Goal: Information Seeking & Learning: Learn about a topic

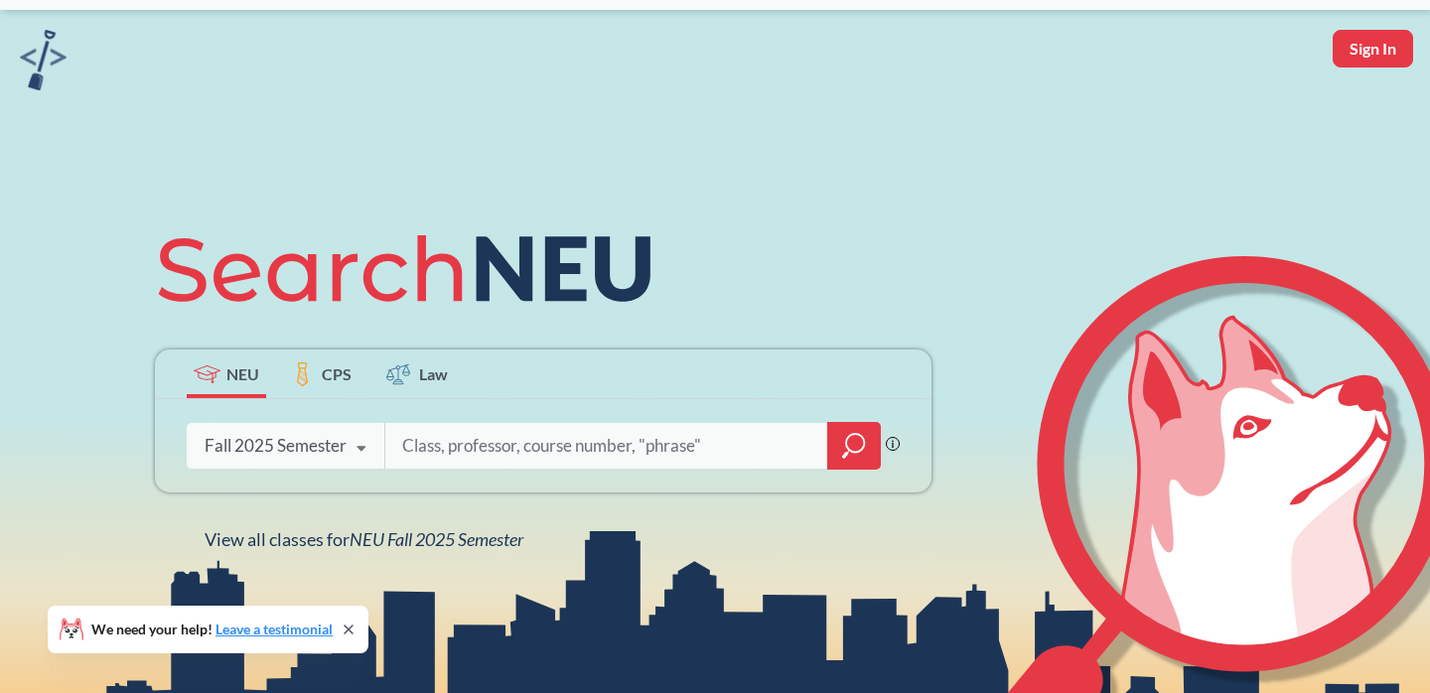
scroll to position [56, 0]
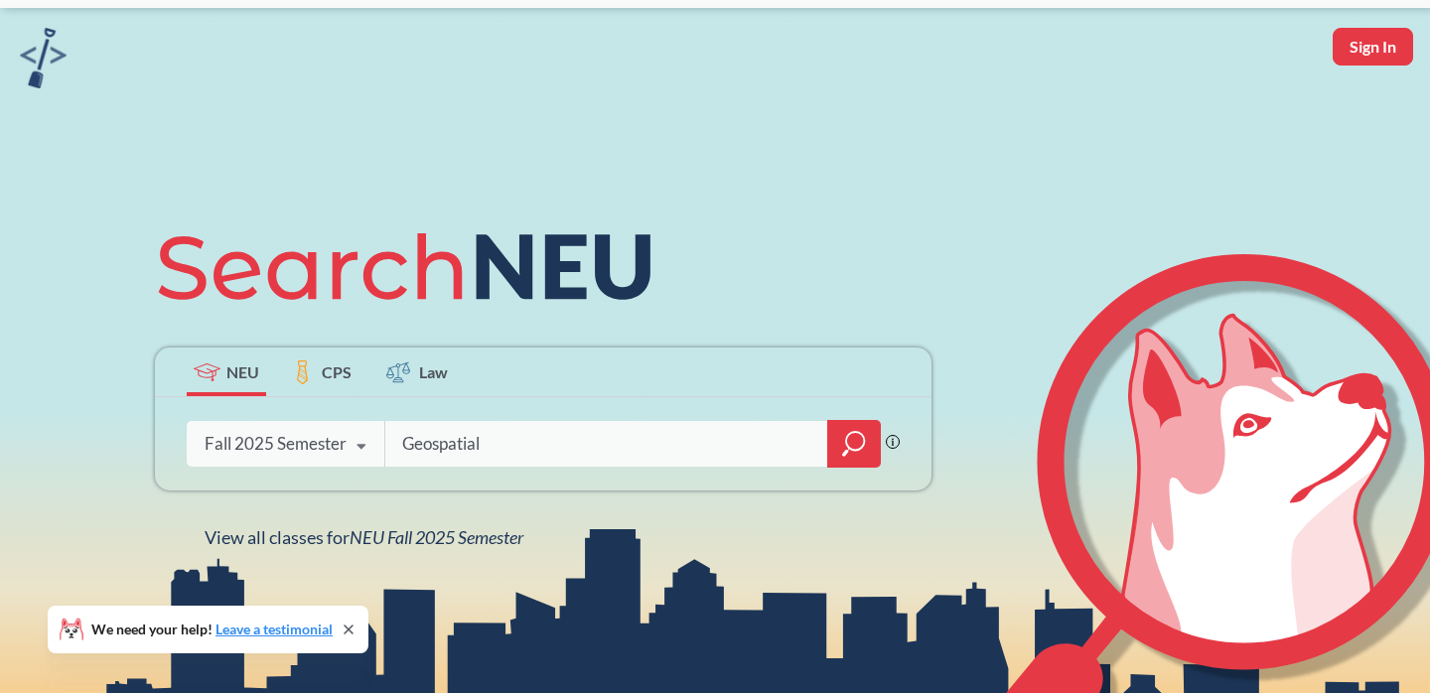
type input "Geospatial"
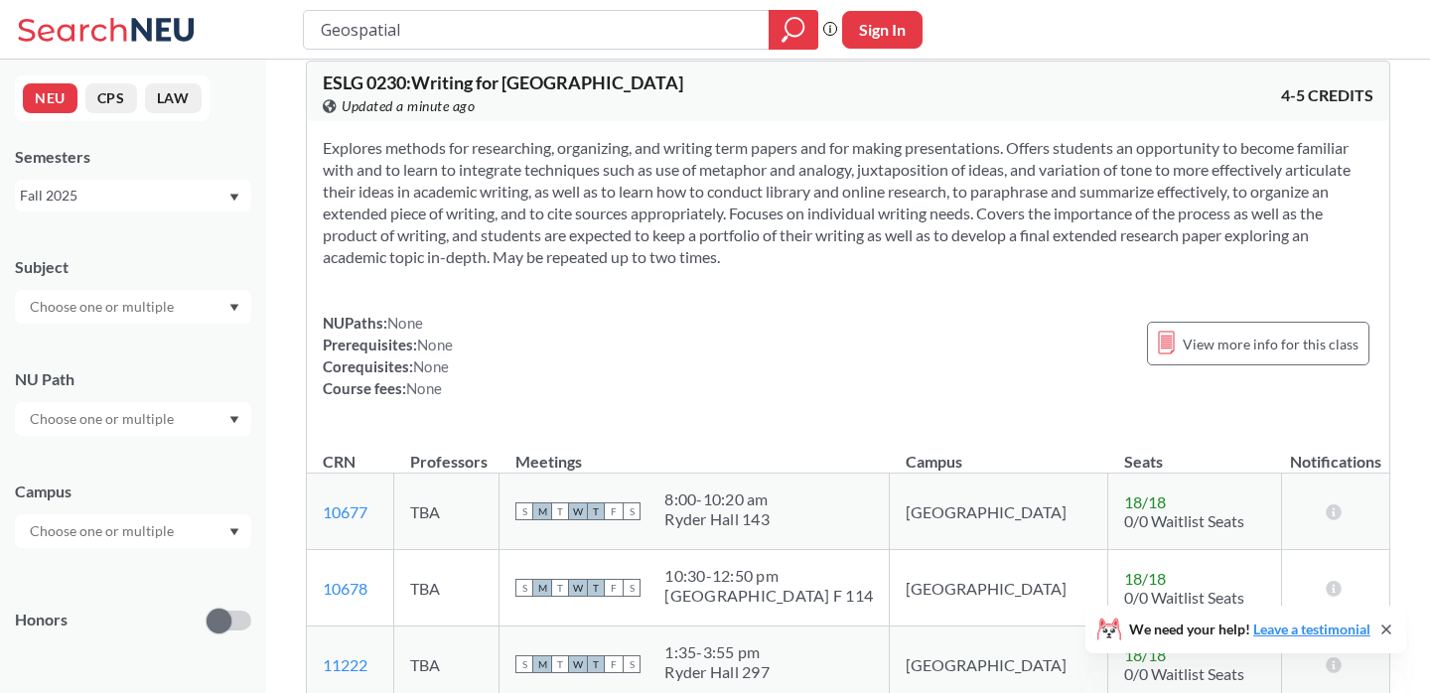
scroll to position [3186, 0]
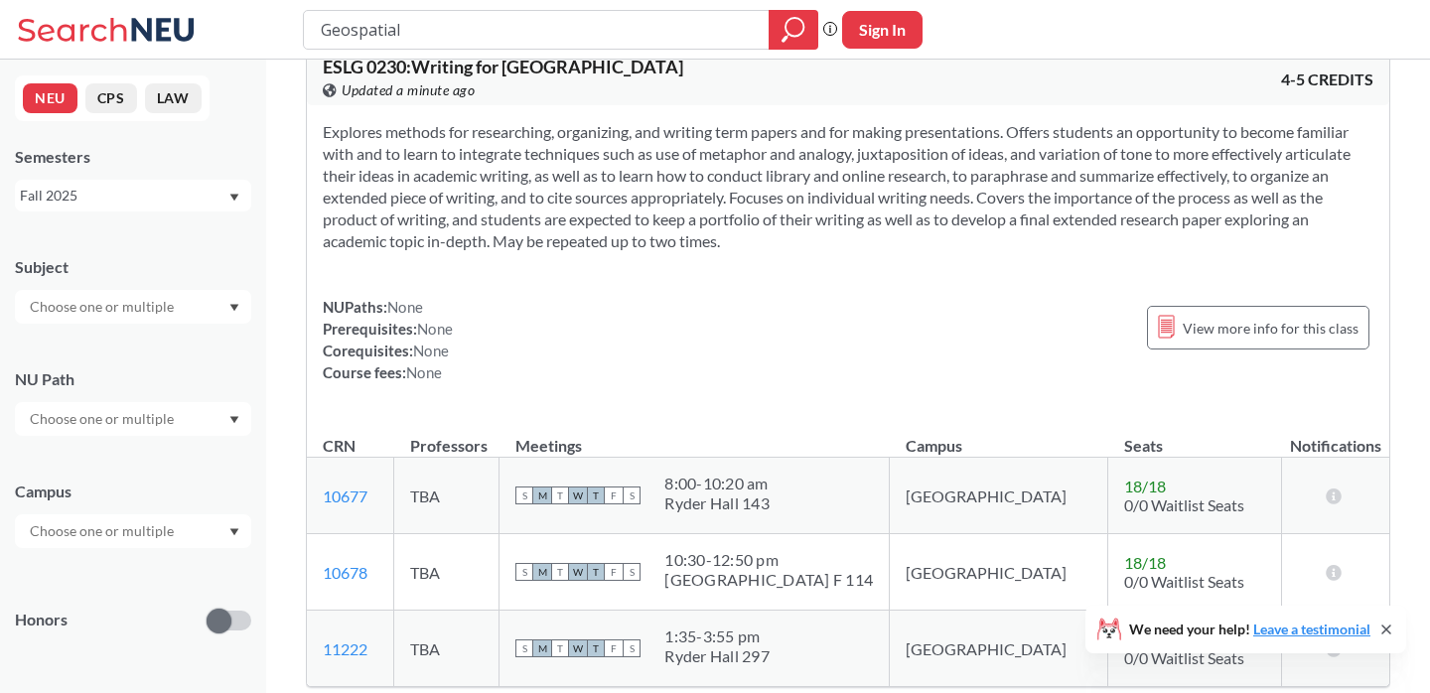
drag, startPoint x: 457, startPoint y: 36, endPoint x: 310, endPoint y: 24, distance: 147.4
click at [310, 28] on div "Geospatial" at bounding box center [560, 30] width 515 height 40
type input "GIS"
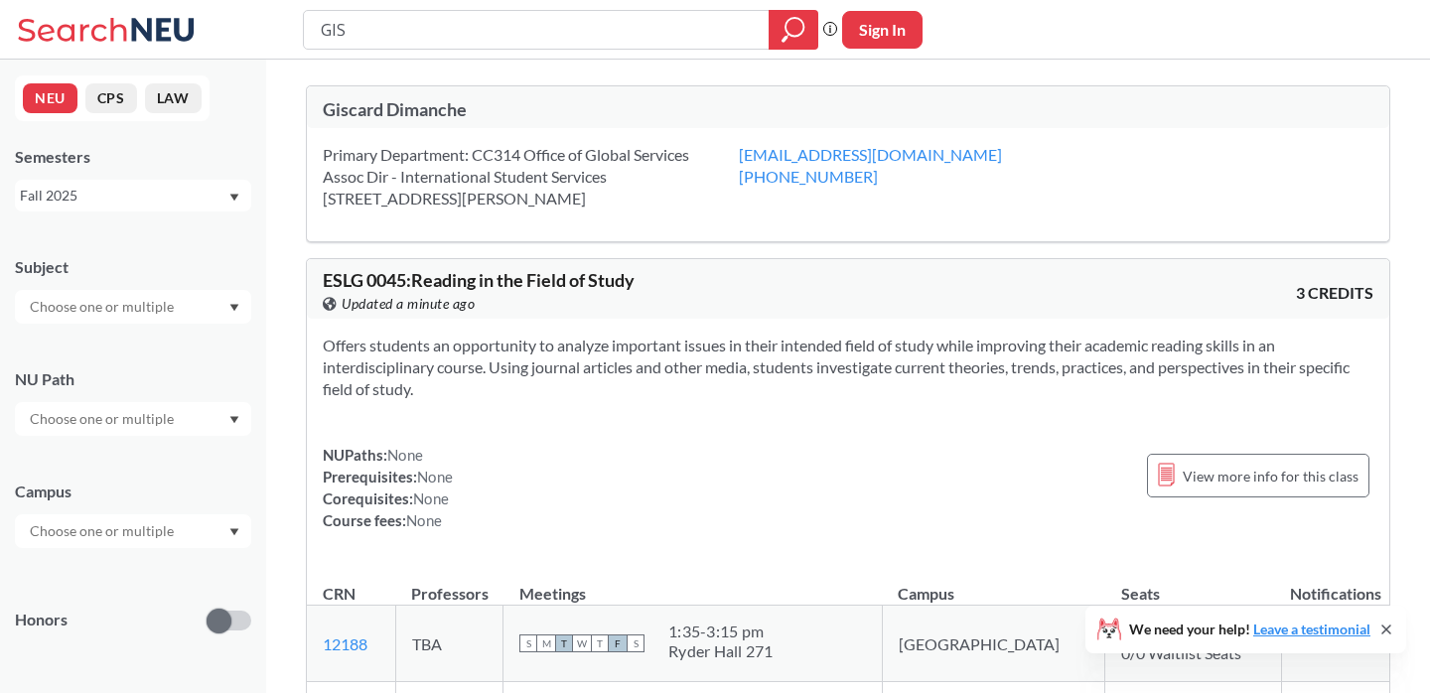
drag, startPoint x: 424, startPoint y: 37, endPoint x: 260, endPoint y: 37, distance: 163.8
click at [260, 37] on div "GIS Phrase search guarantees the exact search appears in the results. Ex. If yo…" at bounding box center [715, 30] width 1430 height 60
type input "geo"
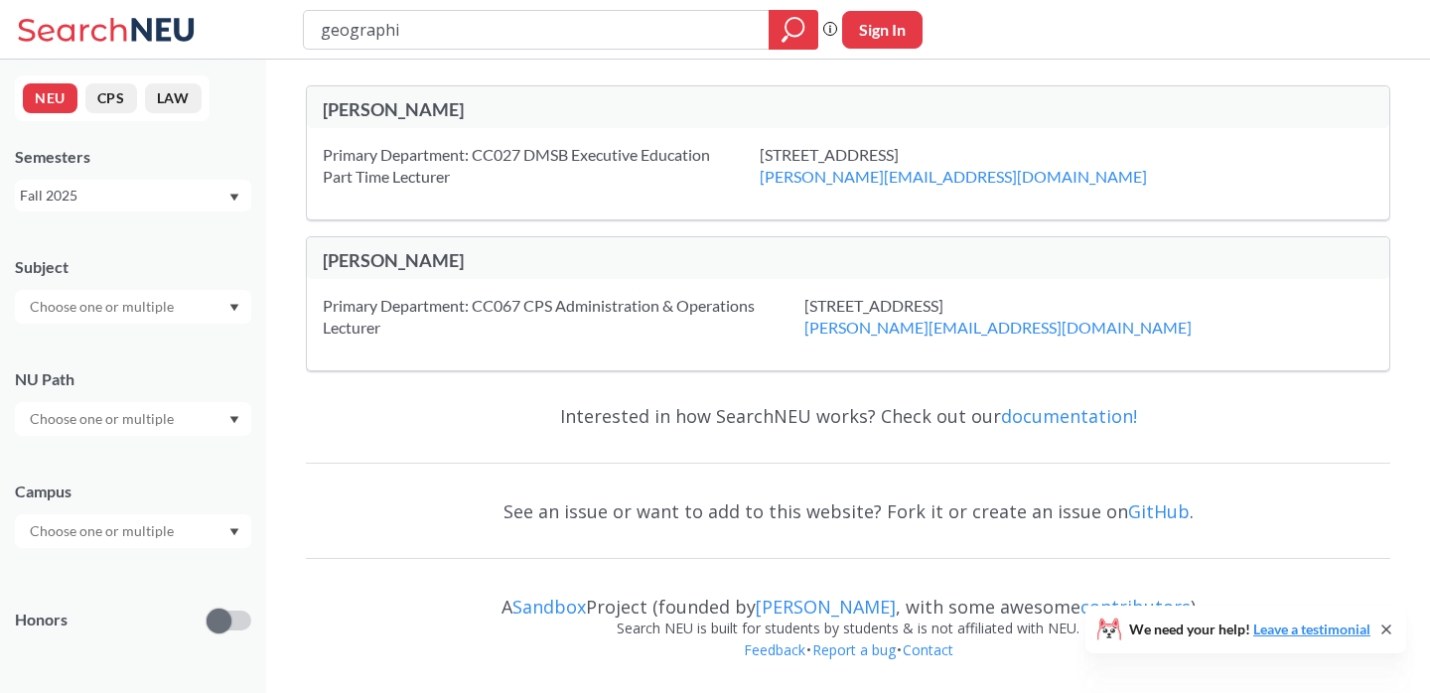
type input "geographic"
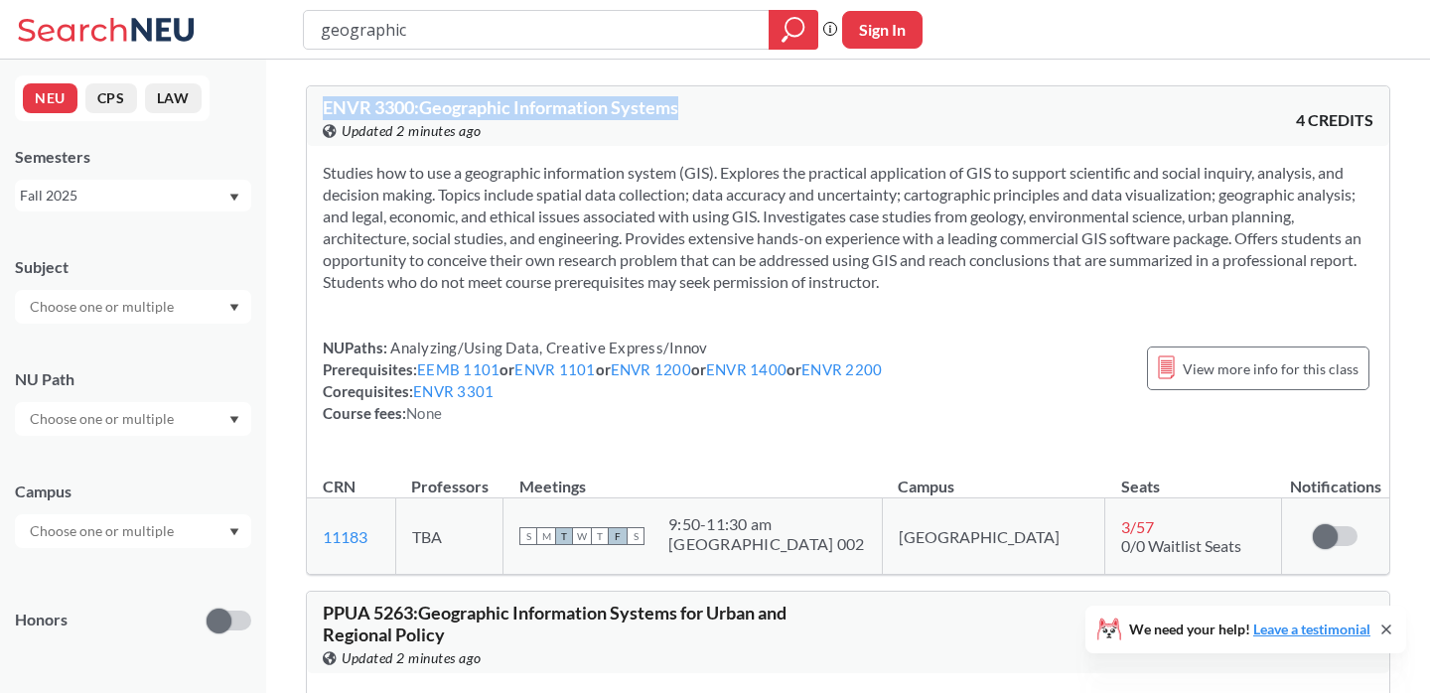
drag, startPoint x: 684, startPoint y: 113, endPoint x: 320, endPoint y: 113, distance: 364.4
click at [320, 113] on div "ENVR 3300 : Geographic Information Systems View this course on Banner. Updated …" at bounding box center [848, 116] width 1082 height 60
copy span "ENVR 3300 : Geographic Information Systems"
click at [762, 200] on section "Studies how to use a geographic information system (GIS). Explores the practica…" at bounding box center [848, 227] width 1050 height 131
drag, startPoint x: 432, startPoint y: 37, endPoint x: 244, endPoint y: 36, distance: 187.7
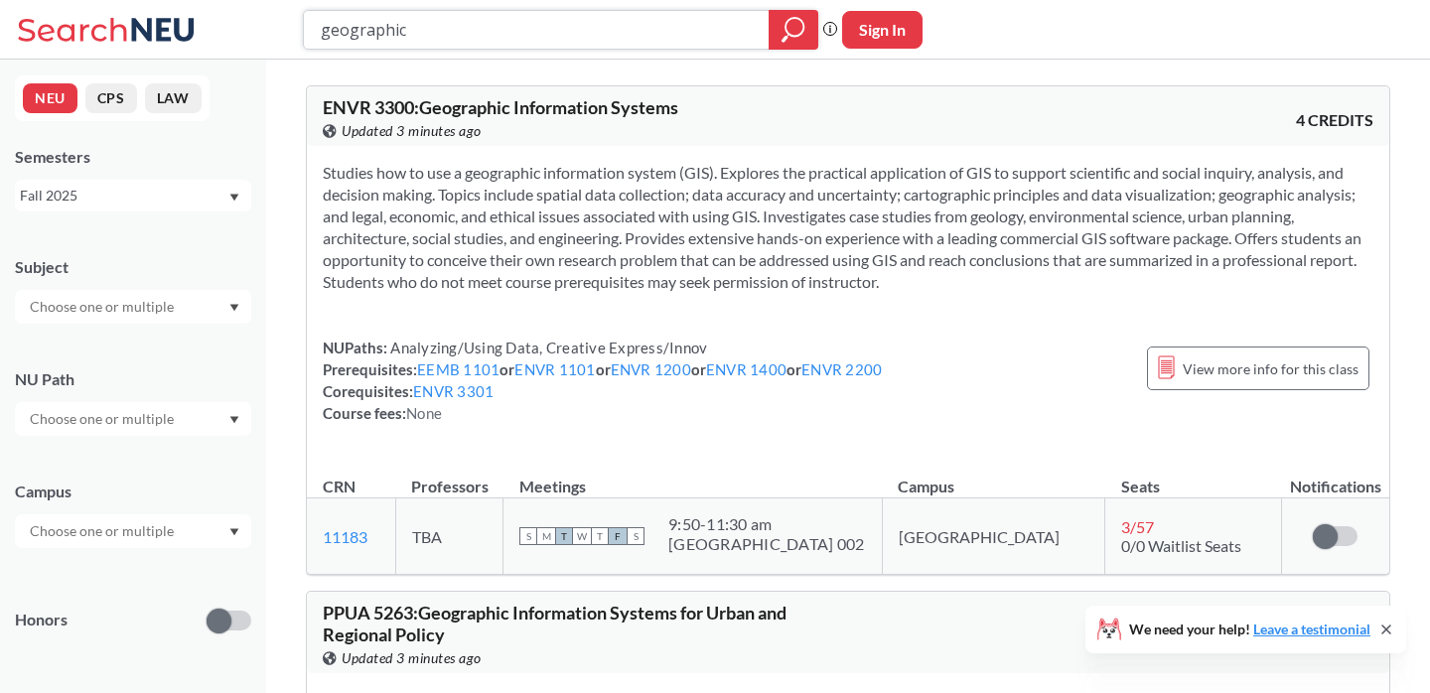
click at [244, 36] on div "geographic Phrase search guarantees the exact search appears in the results. Ex…" at bounding box center [715, 30] width 1430 height 60
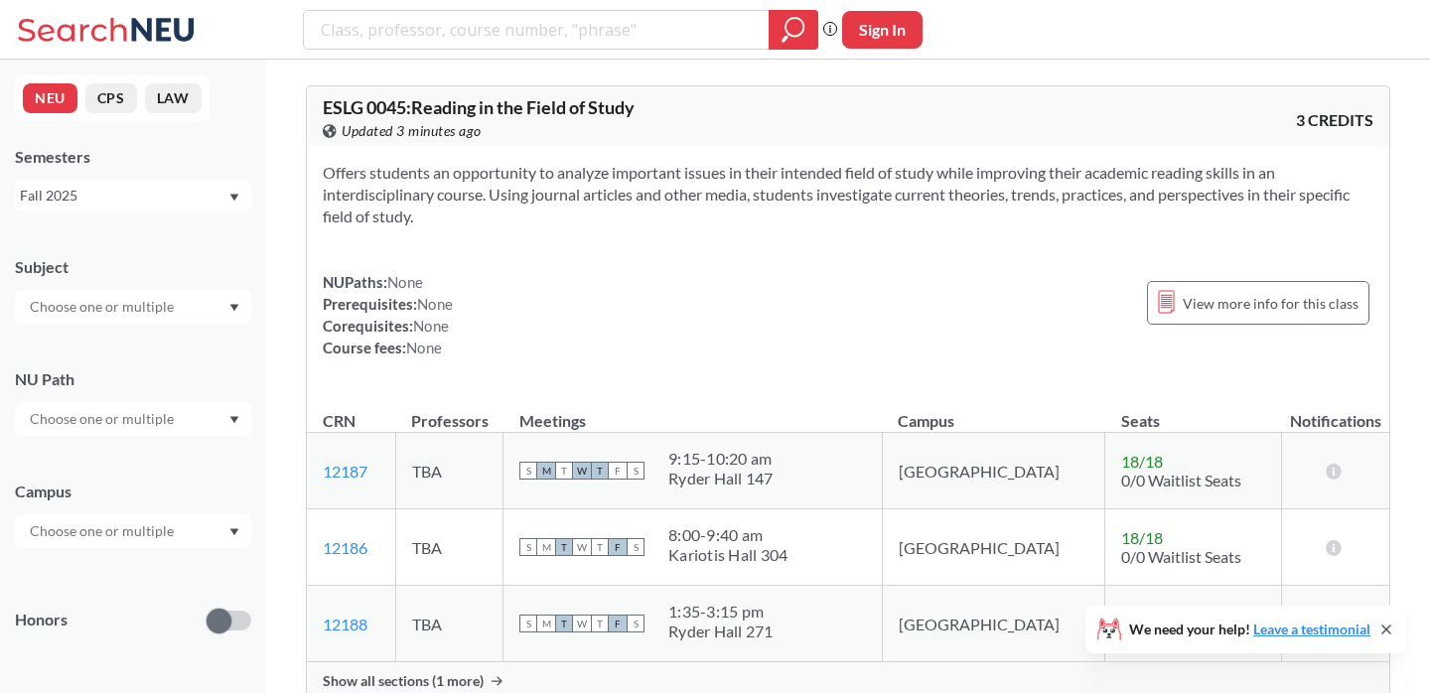
click at [213, 307] on div at bounding box center [133, 307] width 236 height 34
click at [163, 305] on input "text" at bounding box center [103, 307] width 167 height 24
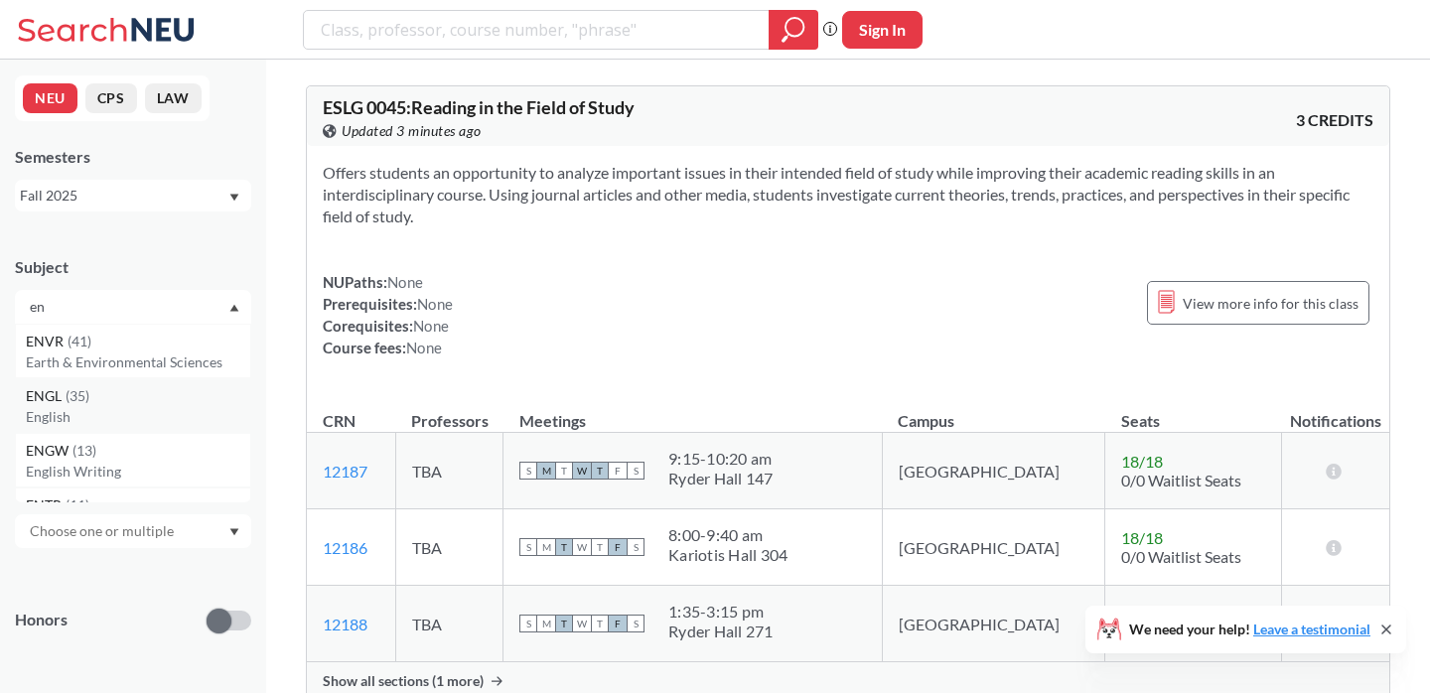
type input "en"
click at [111, 411] on p "English" at bounding box center [138, 417] width 224 height 20
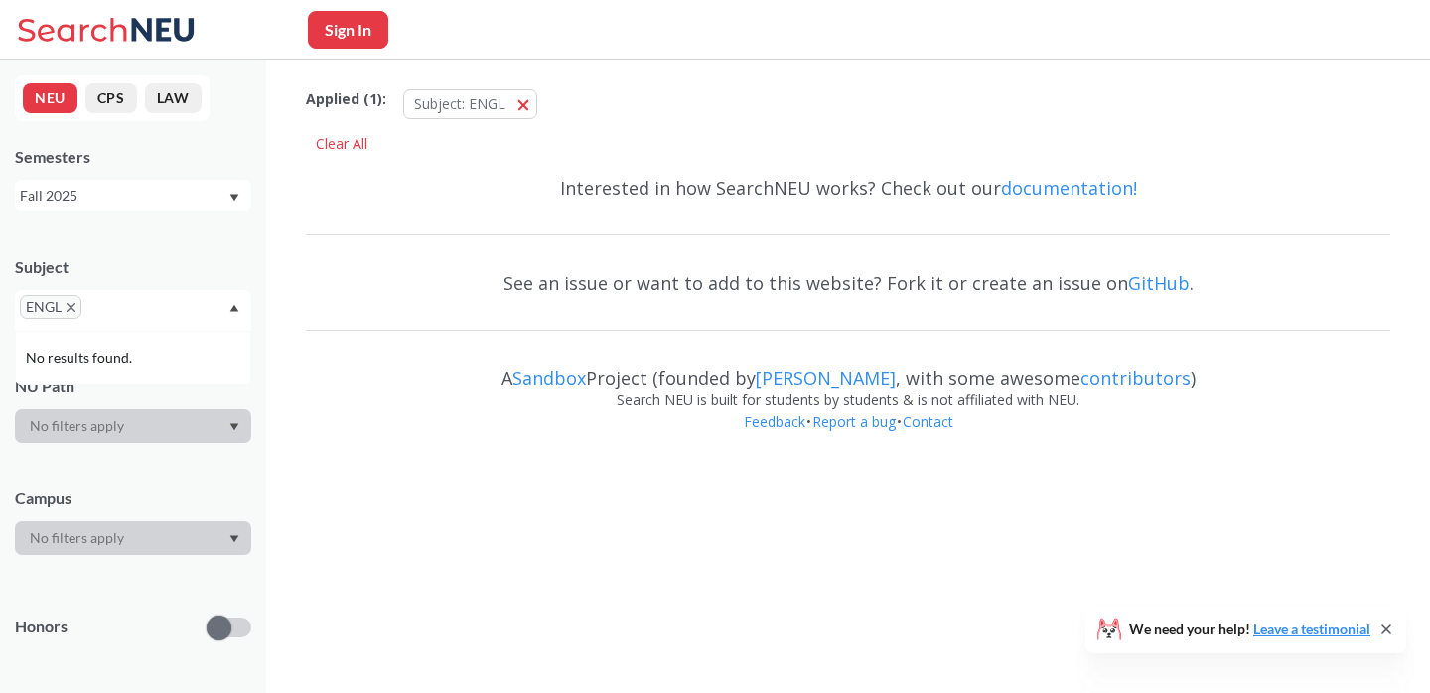
click at [118, 307] on input "text" at bounding box center [115, 314] width 59 height 24
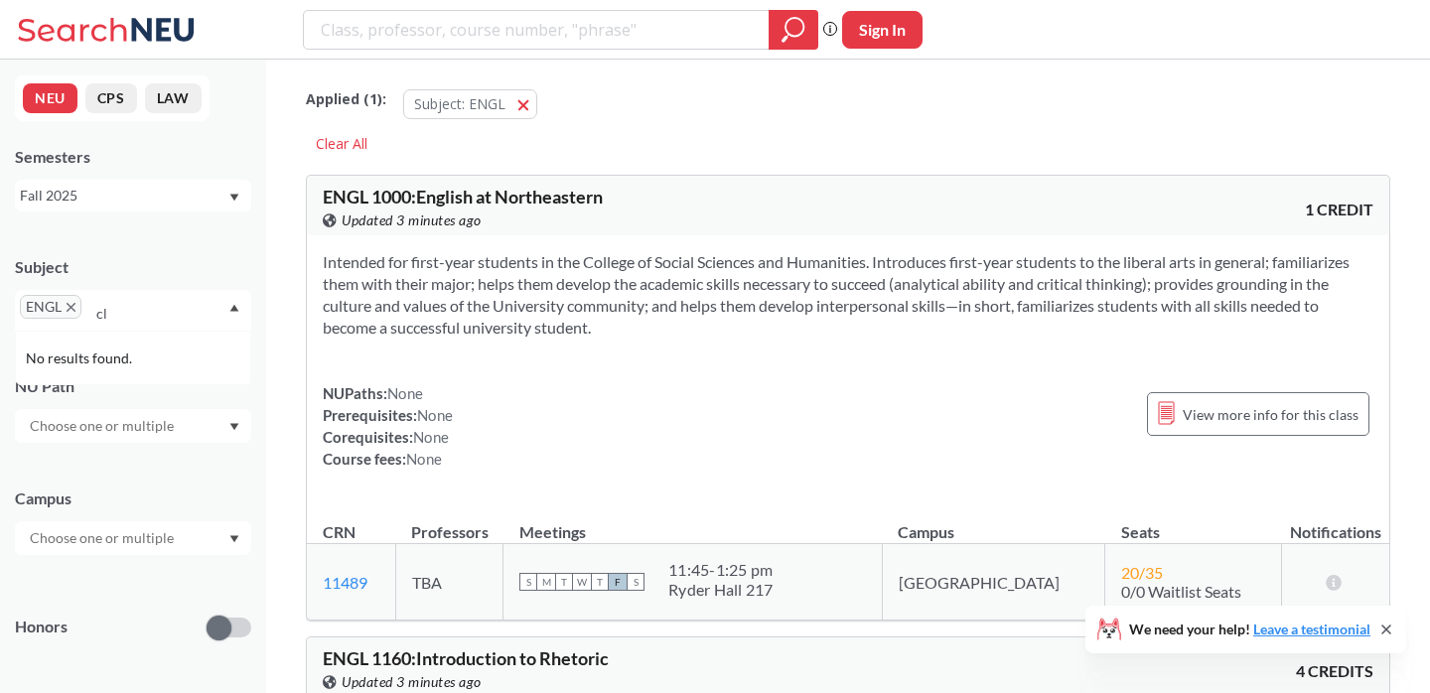
type input "c"
type input "l"
click at [526, 372] on div "Intended for first-year students in the College of Social Sciences and Humaniti…" at bounding box center [848, 368] width 1082 height 266
click at [69, 307] on icon "X to remove pill" at bounding box center [71, 307] width 9 height 9
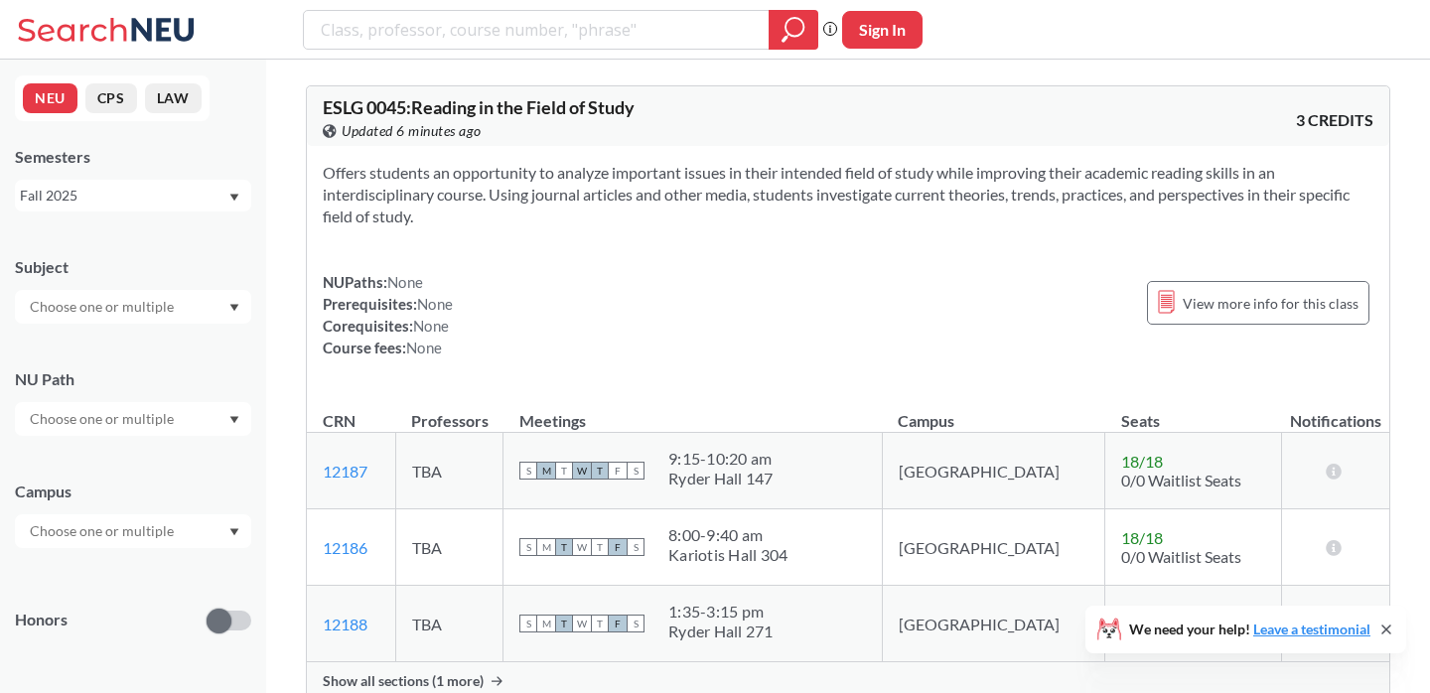
click at [69, 307] on input "text" at bounding box center [103, 307] width 167 height 24
type input "Phil"
drag, startPoint x: 69, startPoint y: 307, endPoint x: 87, endPoint y: 343, distance: 40.0
click at [87, 343] on div "PHIL ( 34 )" at bounding box center [138, 342] width 224 height 22
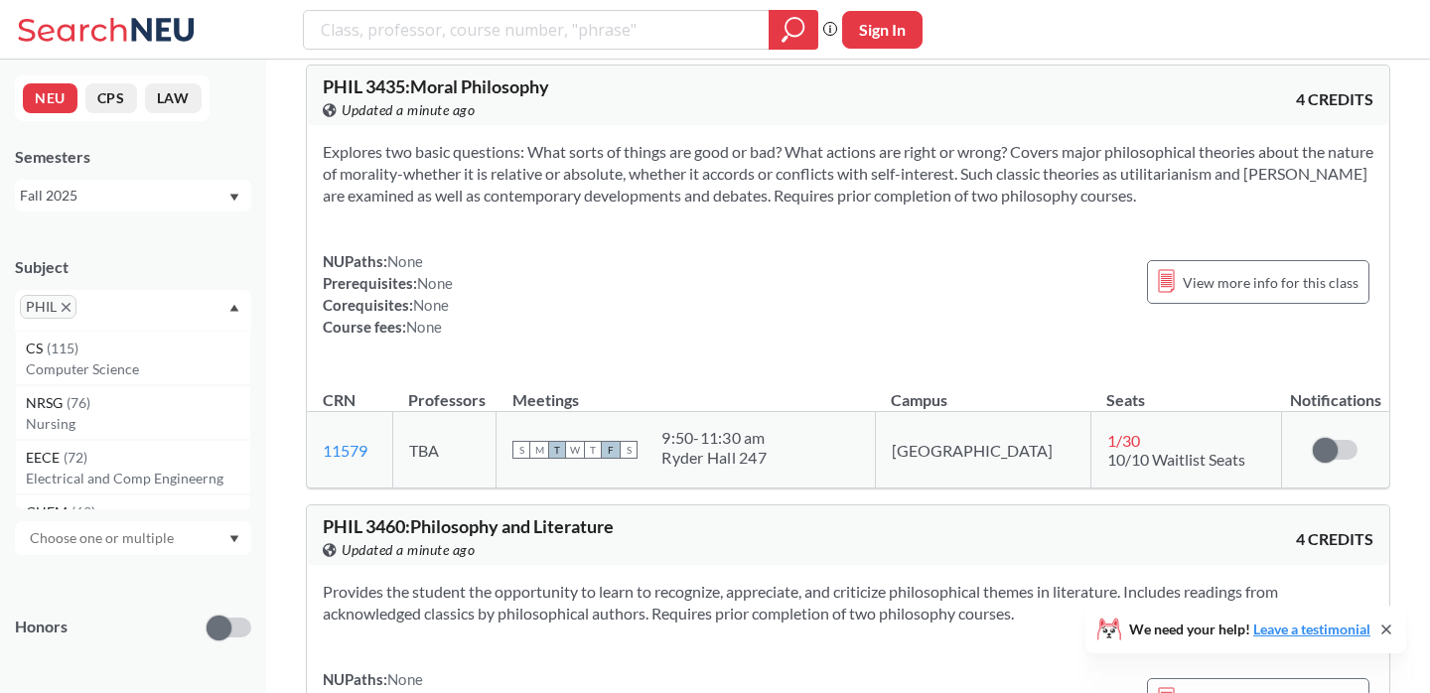
scroll to position [13923, 0]
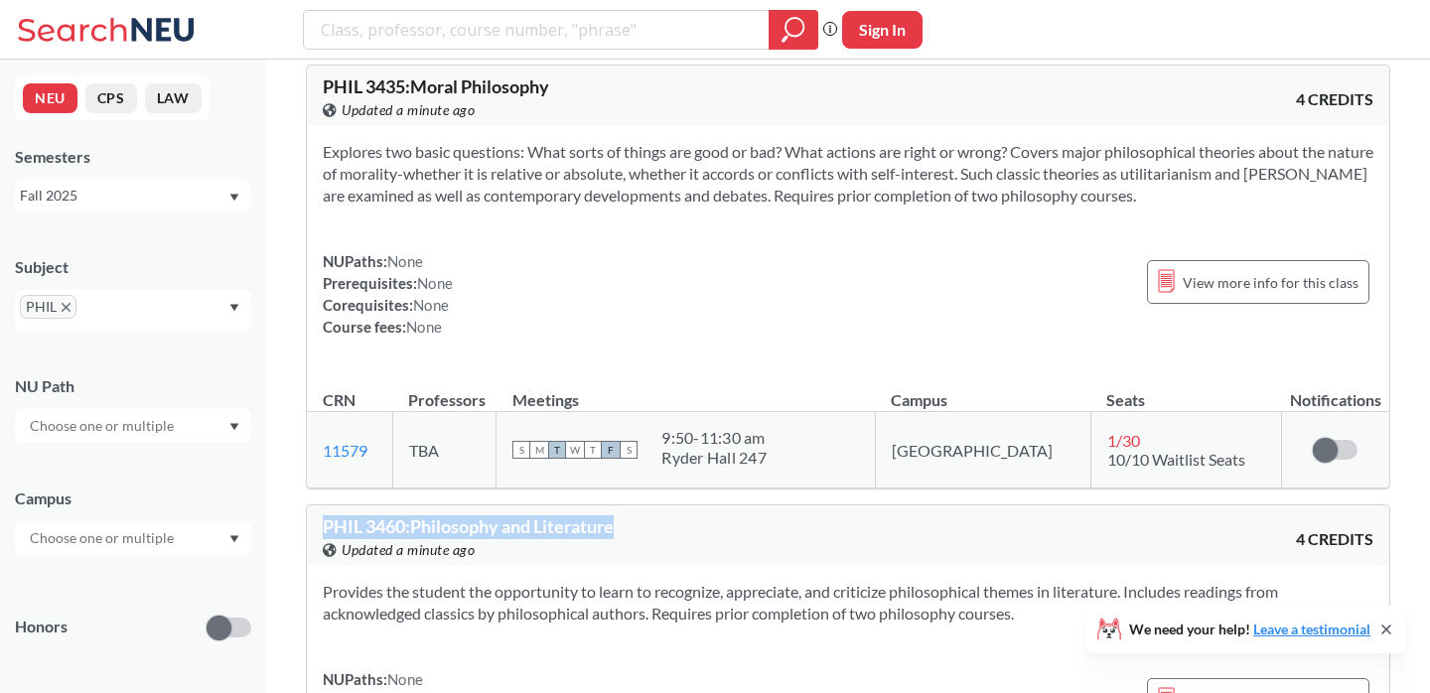
drag, startPoint x: 632, startPoint y: 169, endPoint x: 318, endPoint y: 171, distance: 314.7
click at [318, 505] on div "PHIL 3460 : Philosophy and Literature View this course on Banner. Updated a min…" at bounding box center [848, 535] width 1082 height 60
copy span "PHIL 3460 : Philosophy and Literature"
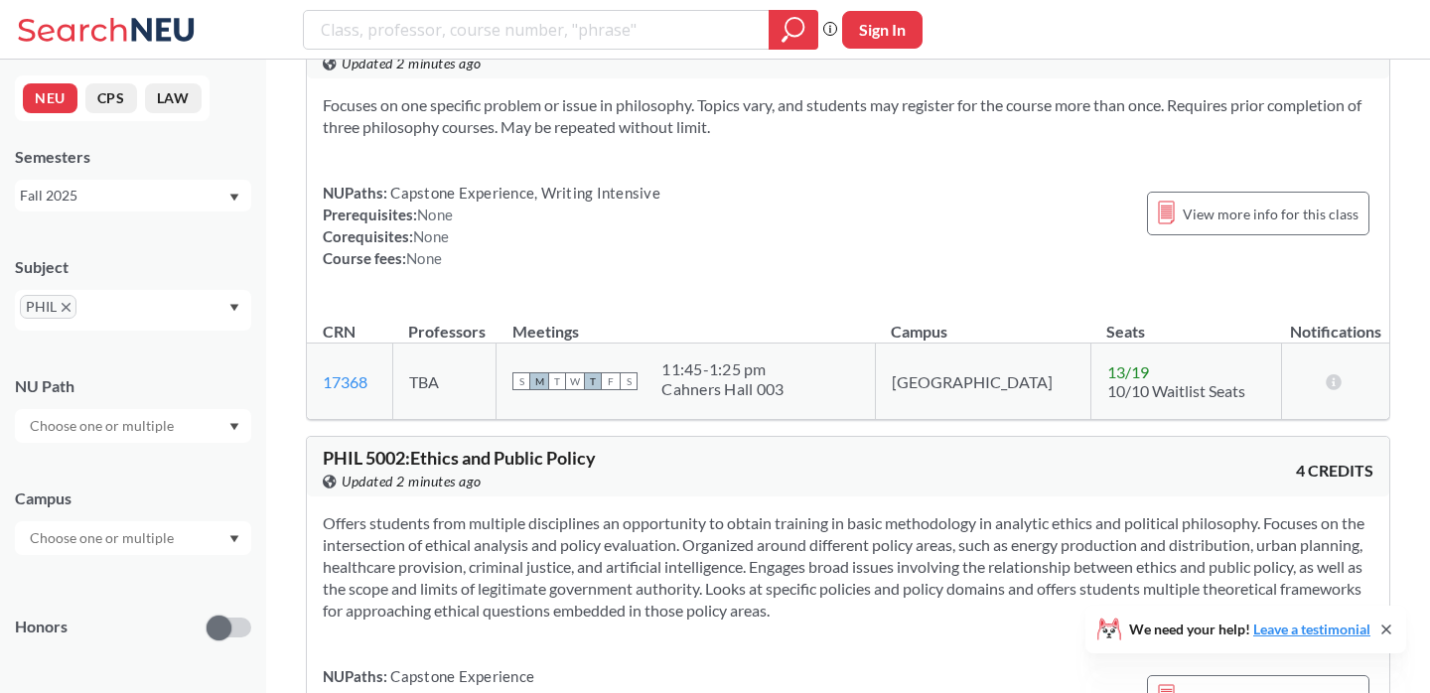
scroll to position [16750, 0]
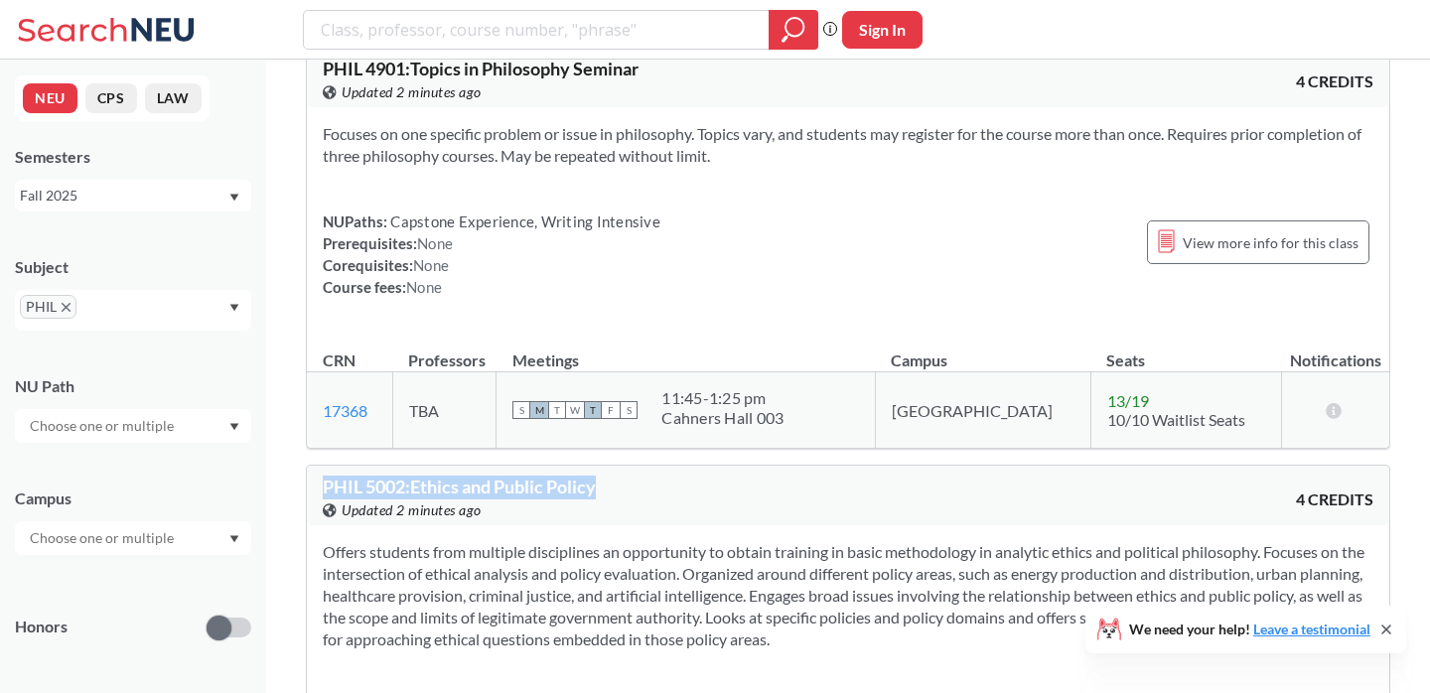
drag, startPoint x: 610, startPoint y: 135, endPoint x: 281, endPoint y: 131, distance: 328.7
copy span "PHIL 5002 : Ethics and Public Policy"
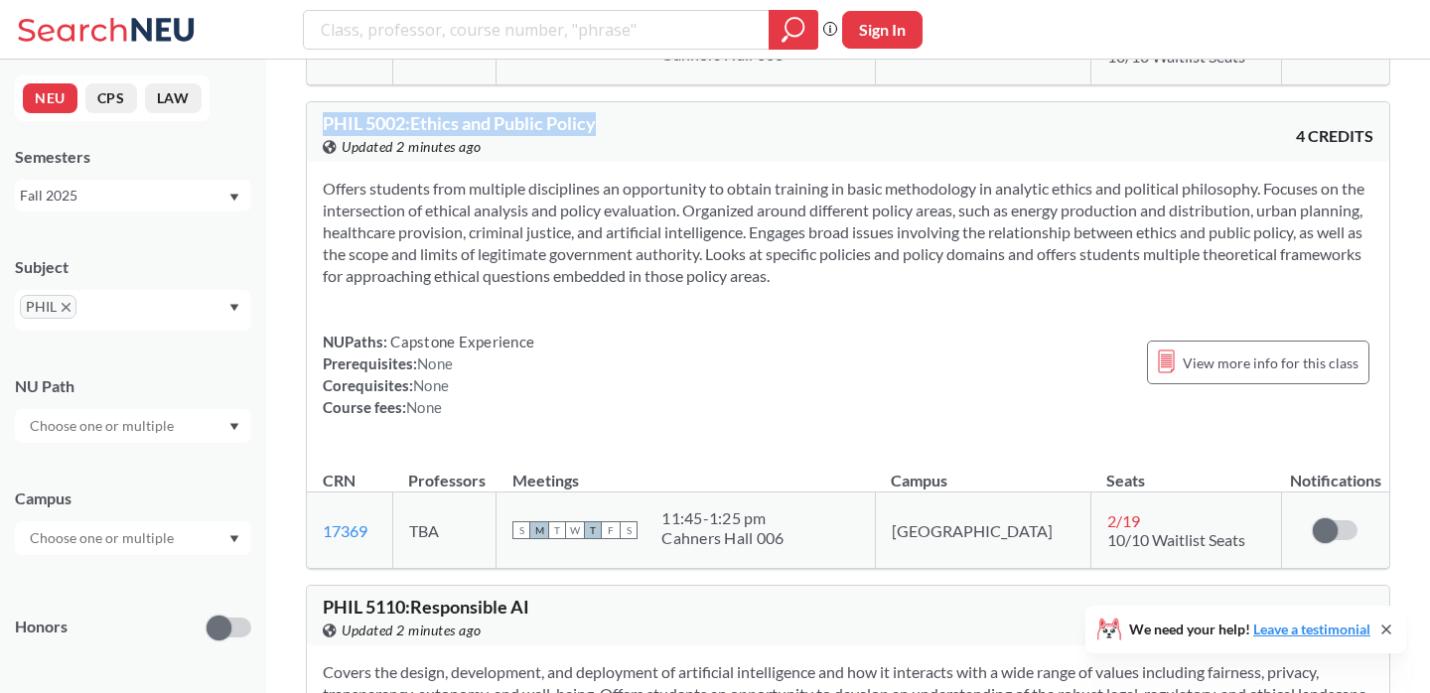
scroll to position [17112, 0]
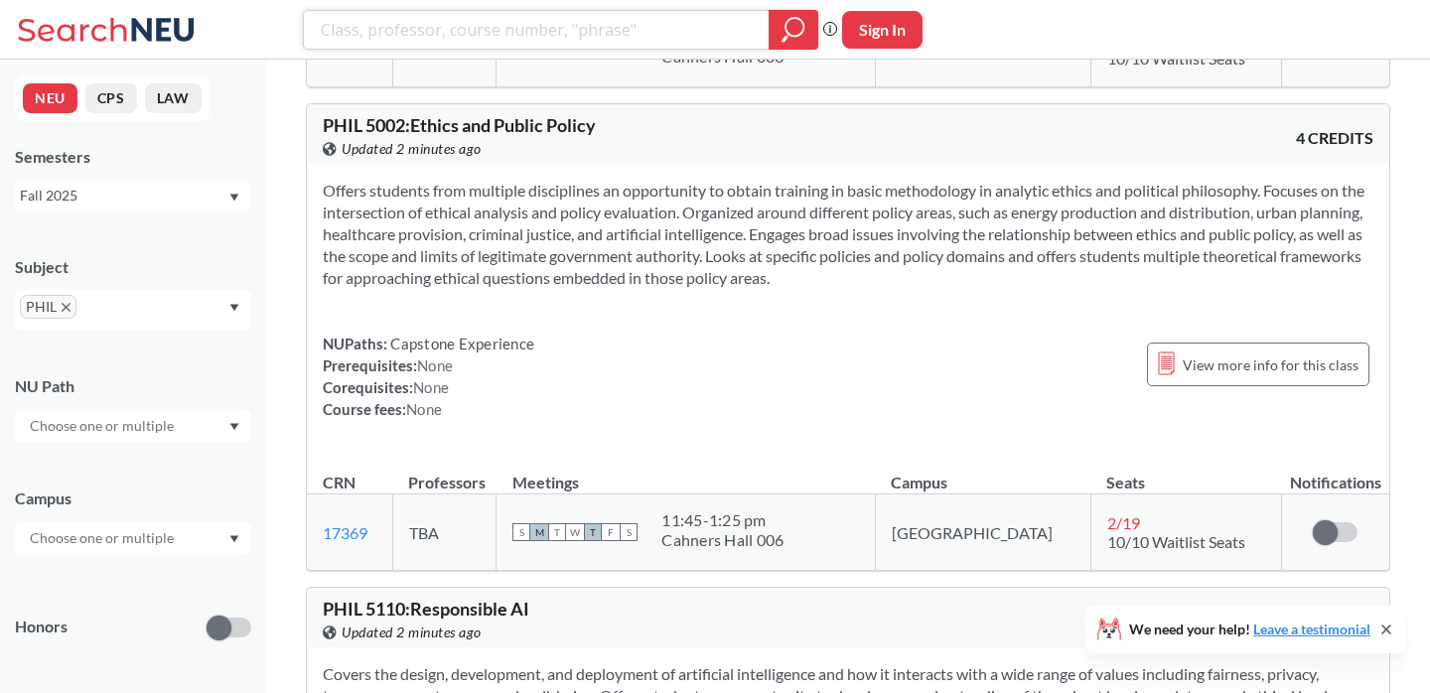
click at [475, 20] on input "search" at bounding box center [537, 30] width 436 height 34
type input "geographic"
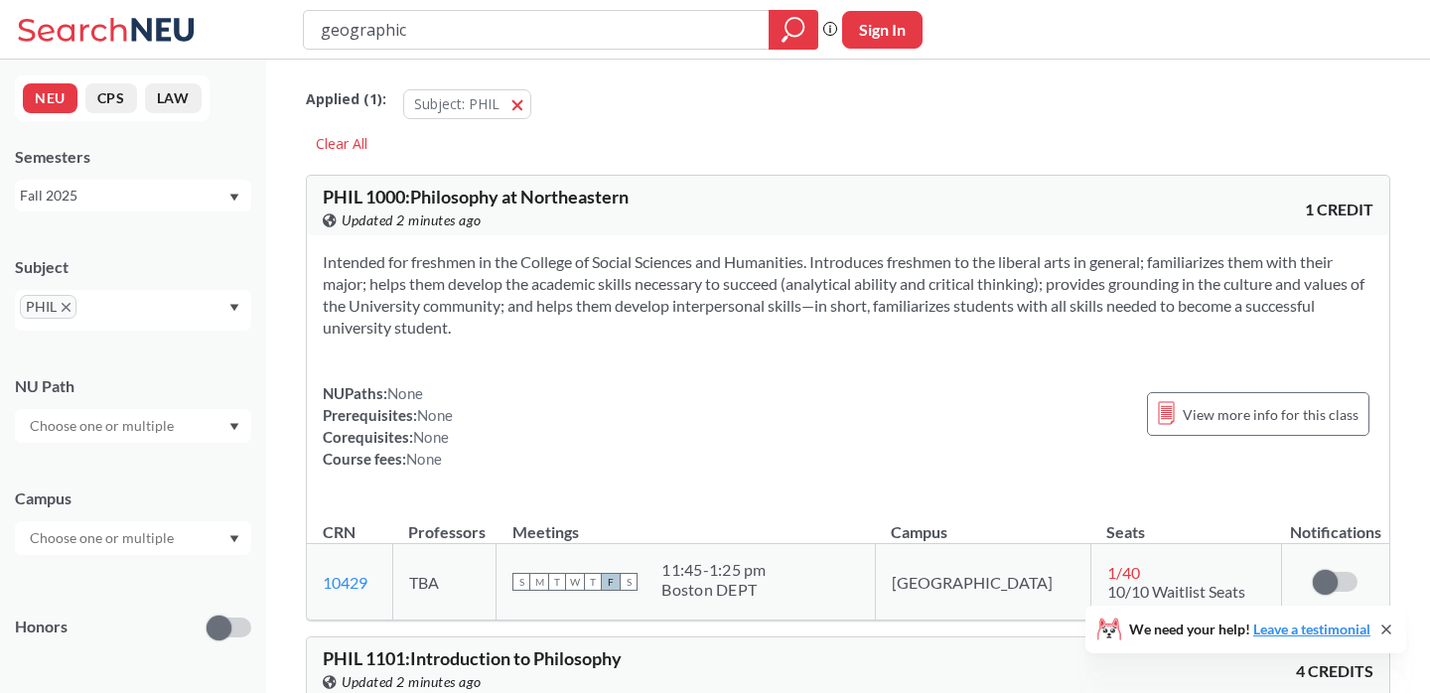
click at [62, 304] on icon "X to remove pill" at bounding box center [66, 307] width 9 height 9
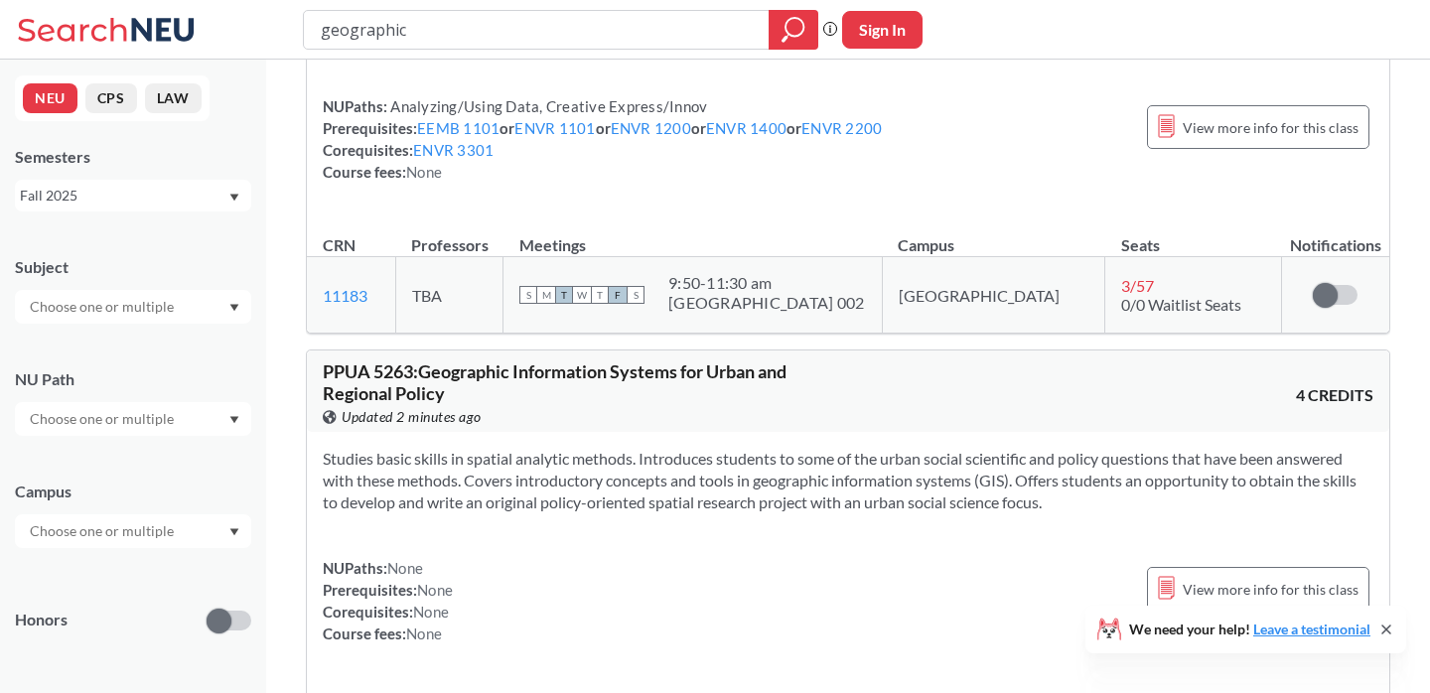
scroll to position [260, 0]
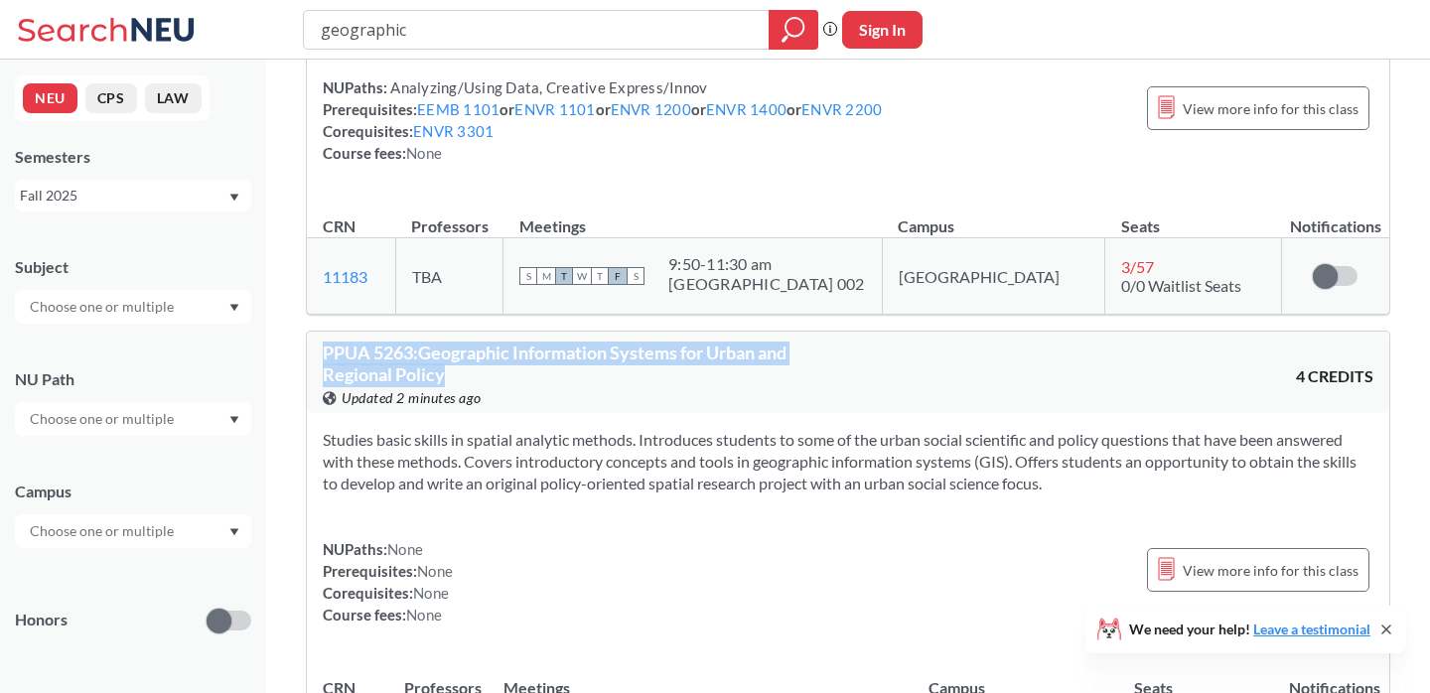
drag, startPoint x: 456, startPoint y: 381, endPoint x: 301, endPoint y: 347, distance: 158.5
copy span "PPUA 5263 : Geographic Information Systems for Urban and Regional Policy"
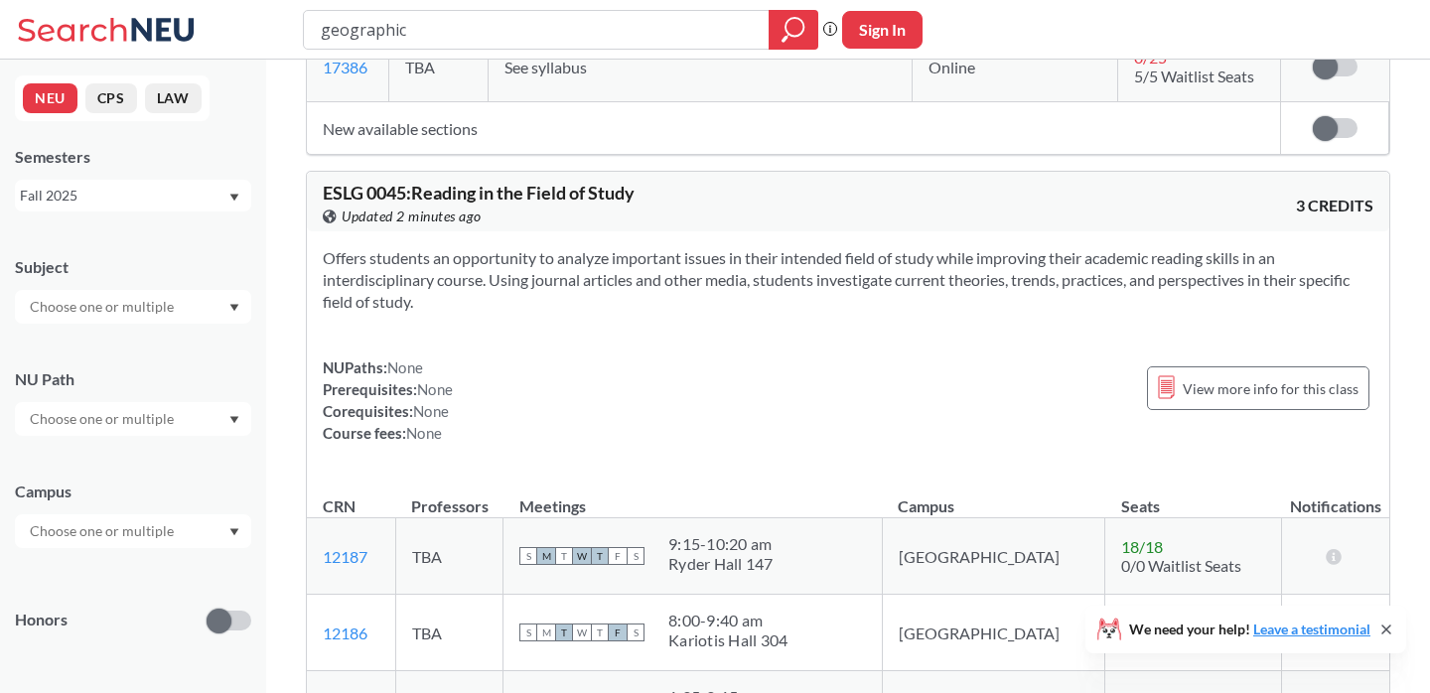
click at [890, 331] on div "Offers students an opportunity to analyze important issues in their intended fi…" at bounding box center [848, 353] width 1082 height 244
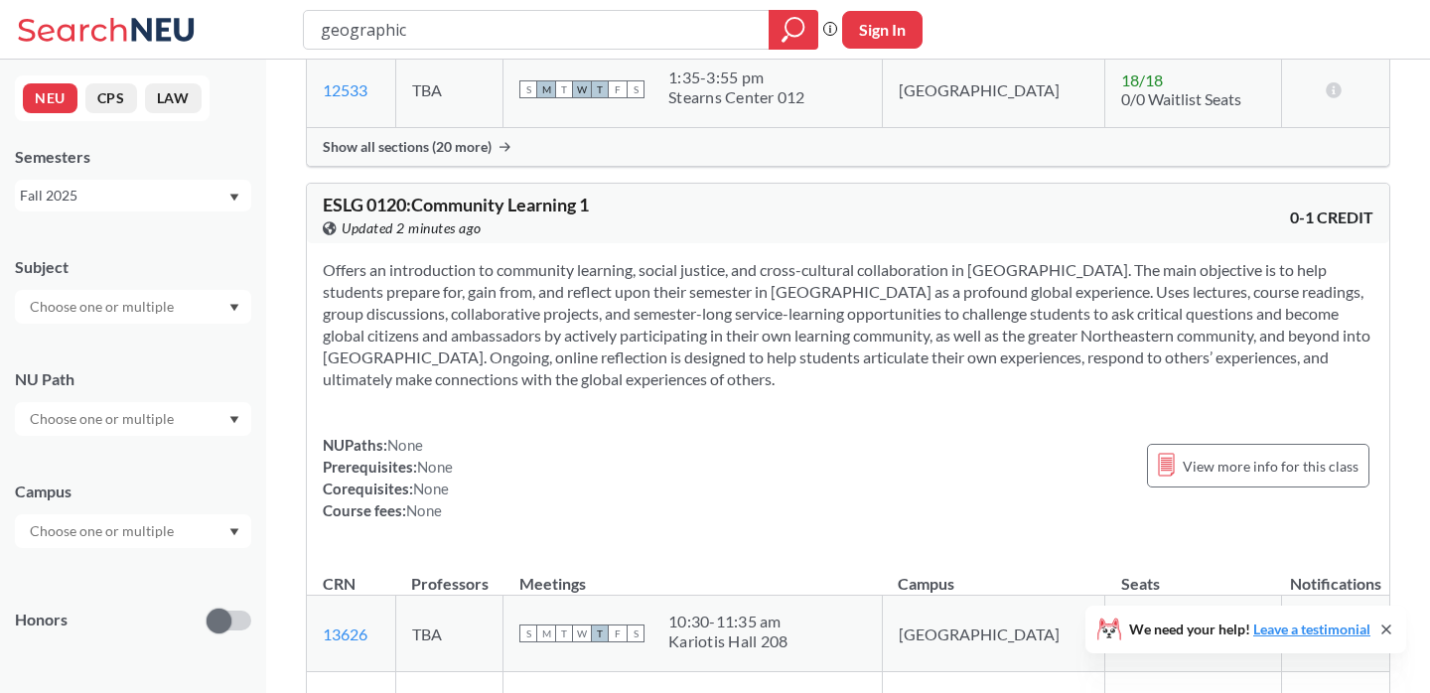
scroll to position [3029, 0]
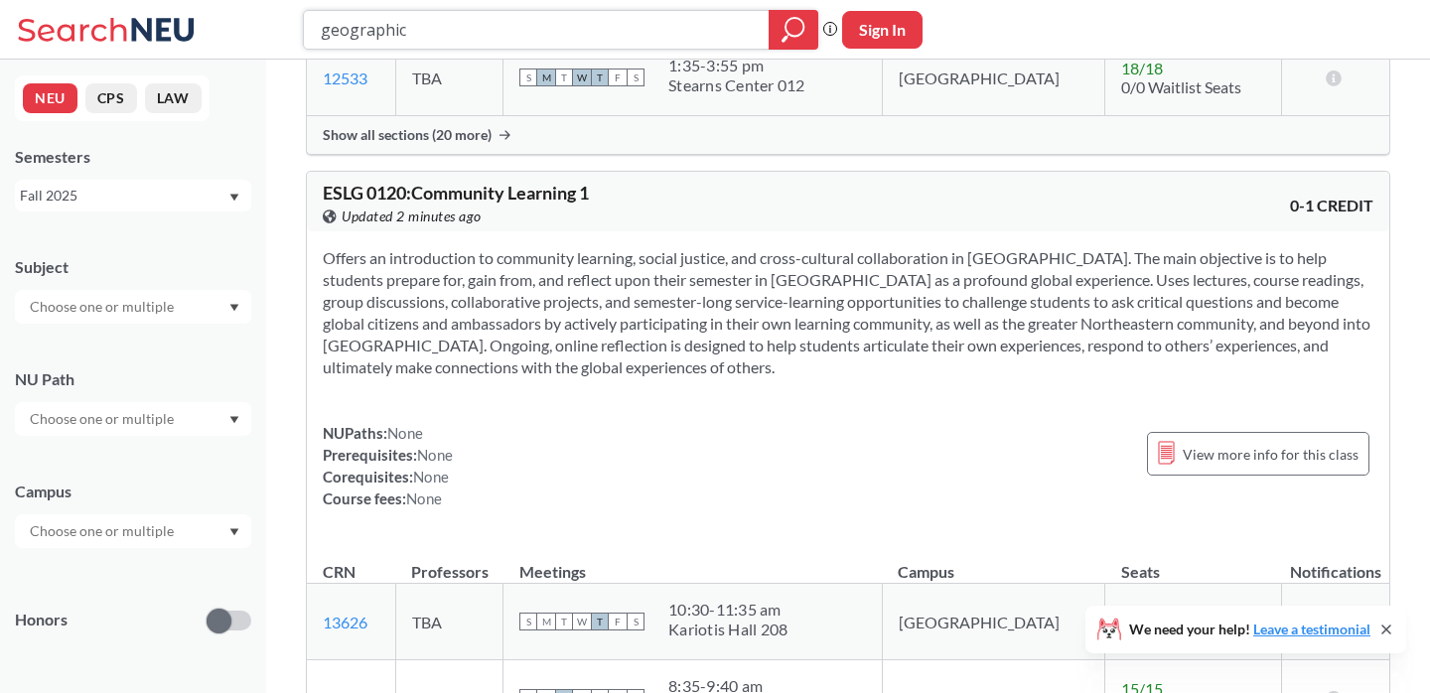
drag, startPoint x: 415, startPoint y: 37, endPoint x: 263, endPoint y: 27, distance: 152.2
click at [259, 31] on div "geographic Phrase search guarantees the exact search appears in the results. Ex…" at bounding box center [715, 30] width 1430 height 60
type input "urban"
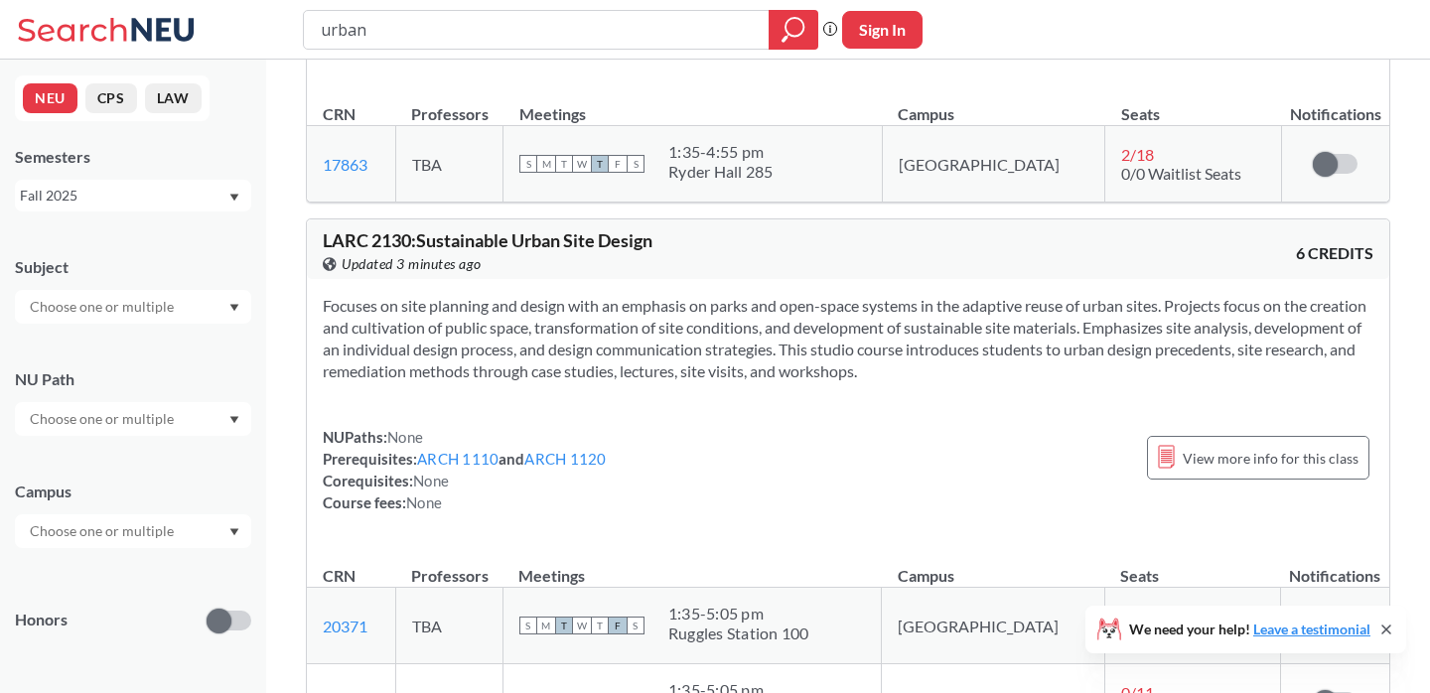
scroll to position [4245, 0]
